Goal: Task Accomplishment & Management: Manage account settings

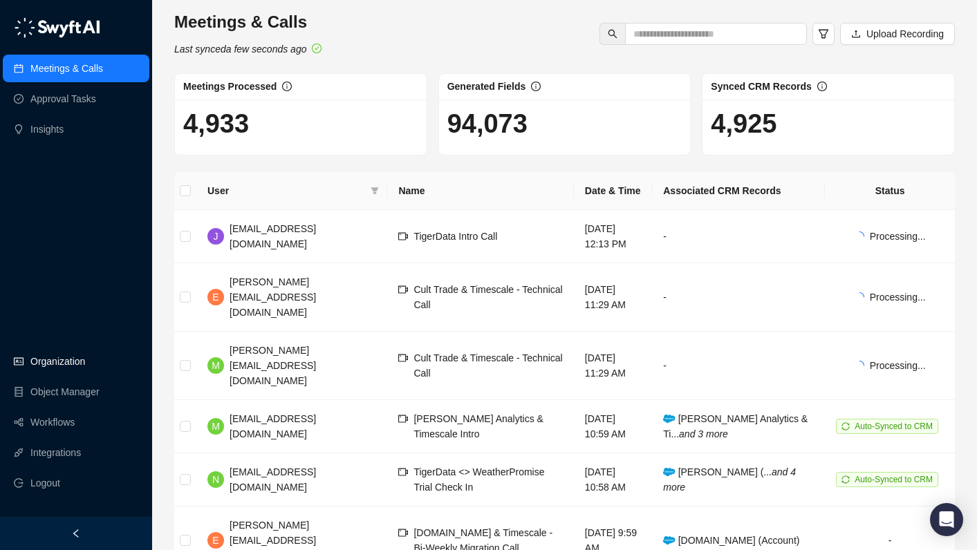
click at [74, 367] on link "Organization" at bounding box center [57, 362] width 55 height 28
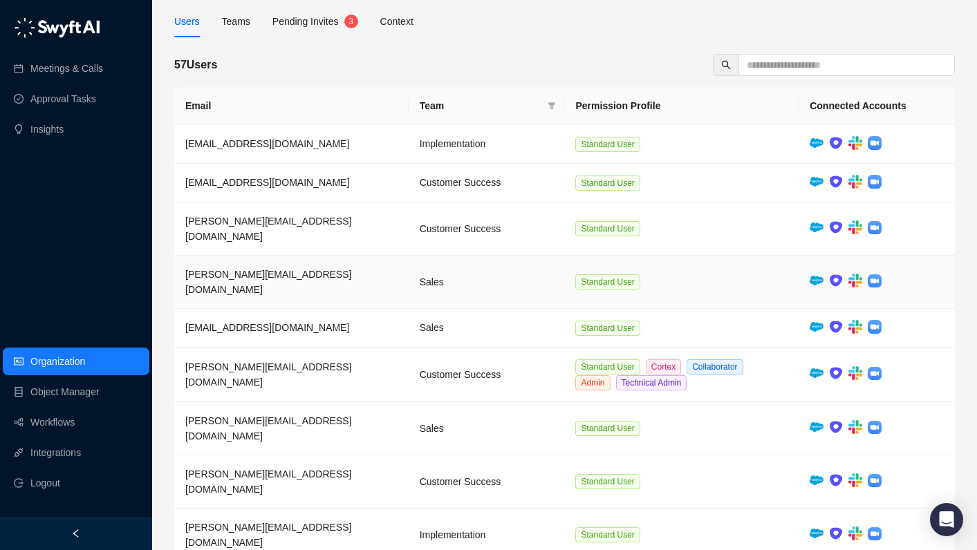
scroll to position [125, 0]
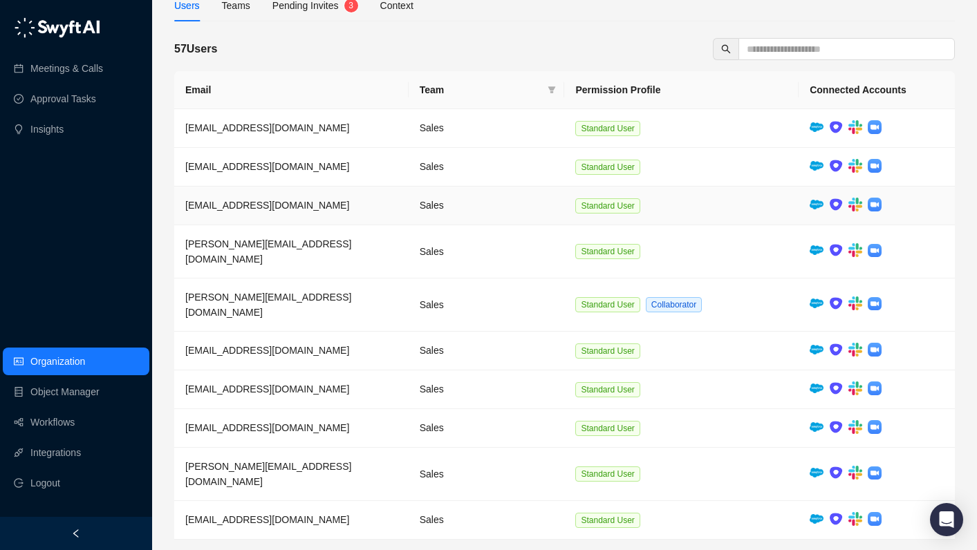
scroll to position [110, 0]
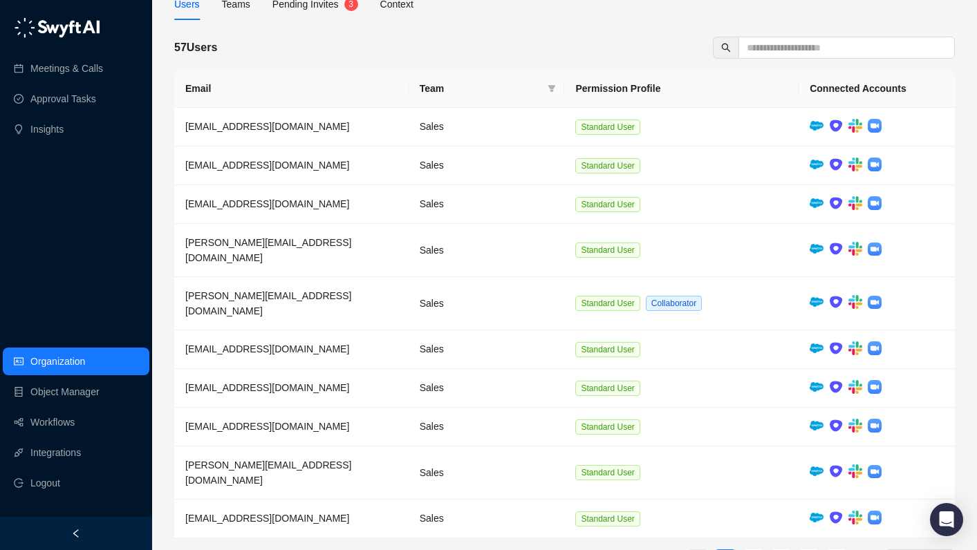
click at [690, 549] on link "1" at bounding box center [697, 560] width 21 height 21
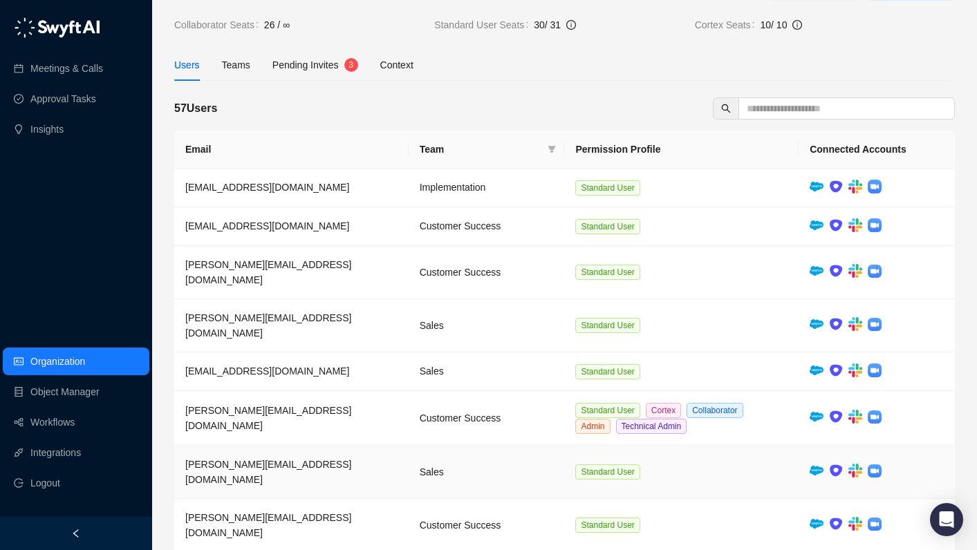
scroll to position [125, 0]
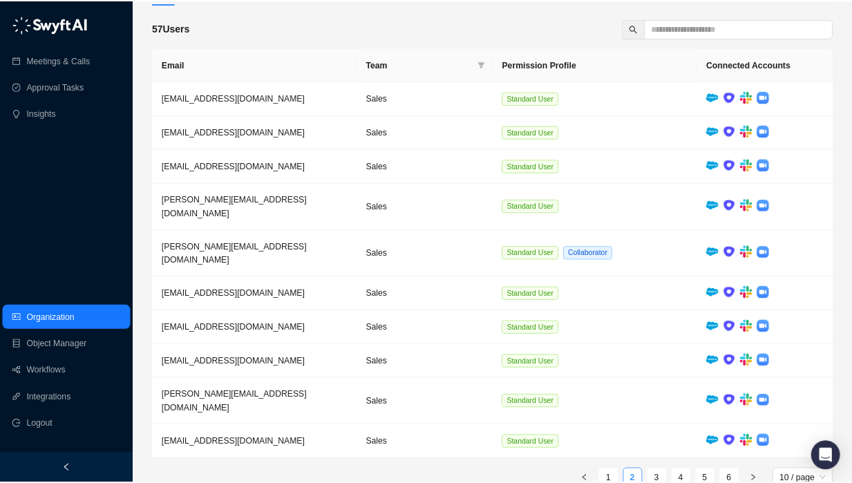
scroll to position [110, 0]
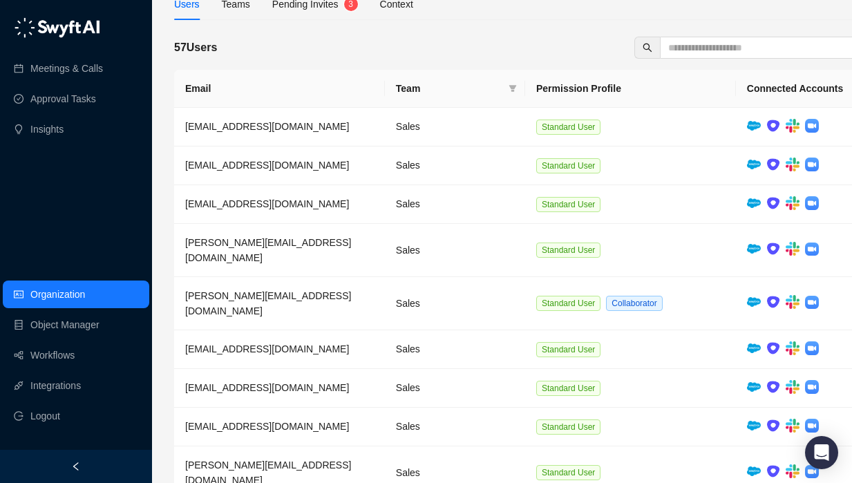
click at [522, 51] on div "57 Users" at bounding box center [525, 48] width 702 height 22
